Goal: Task Accomplishment & Management: Use online tool/utility

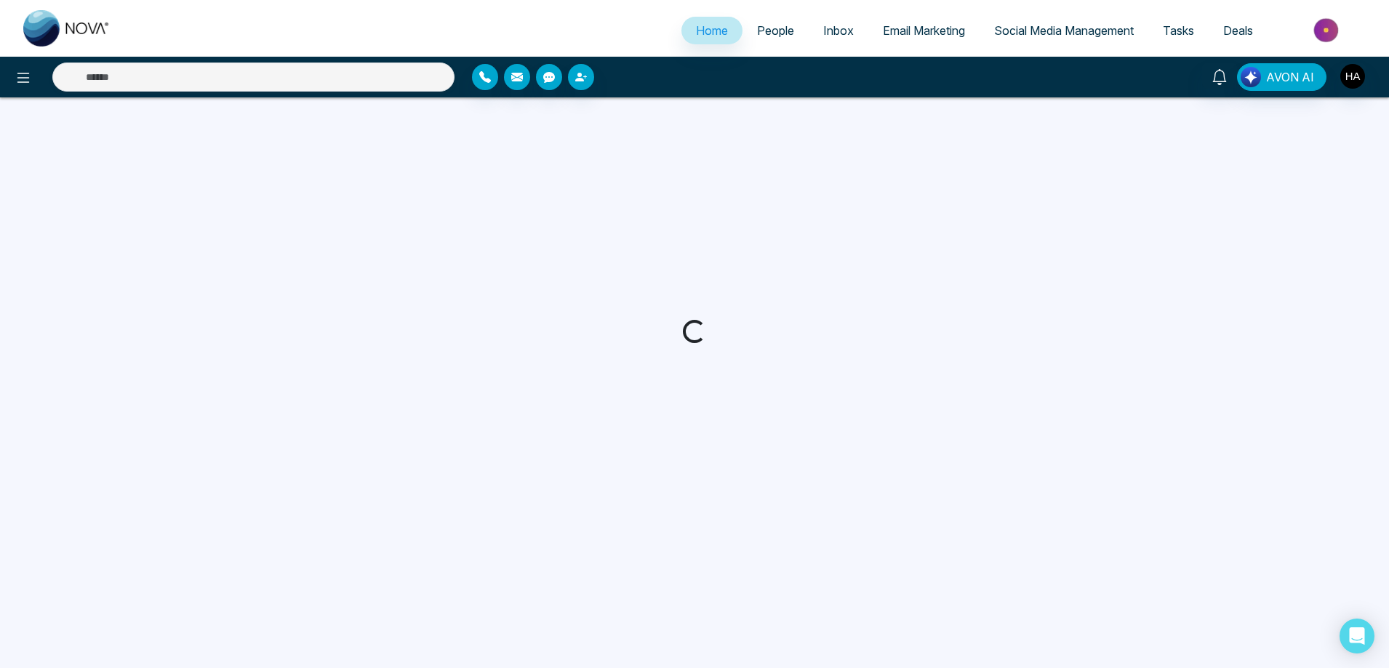
select select "*"
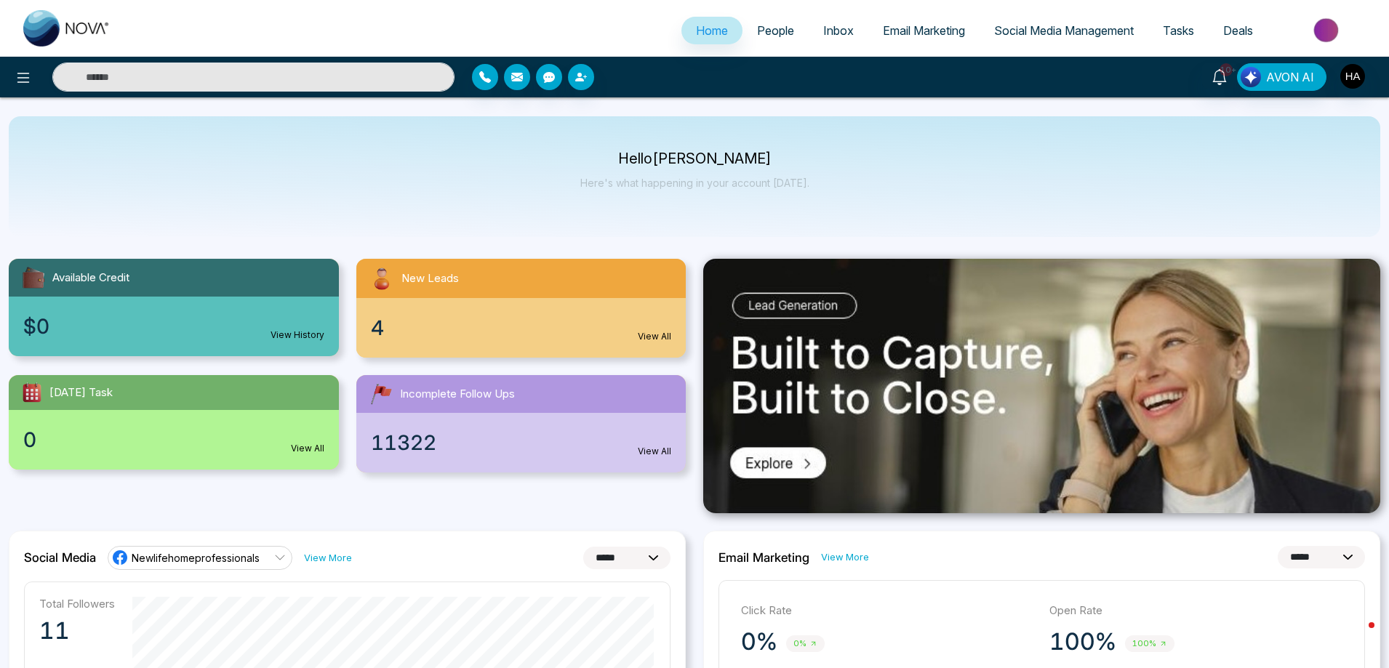
click at [501, 296] on div "New Leads" at bounding box center [521, 278] width 330 height 39
